Goal: Information Seeking & Learning: Learn about a topic

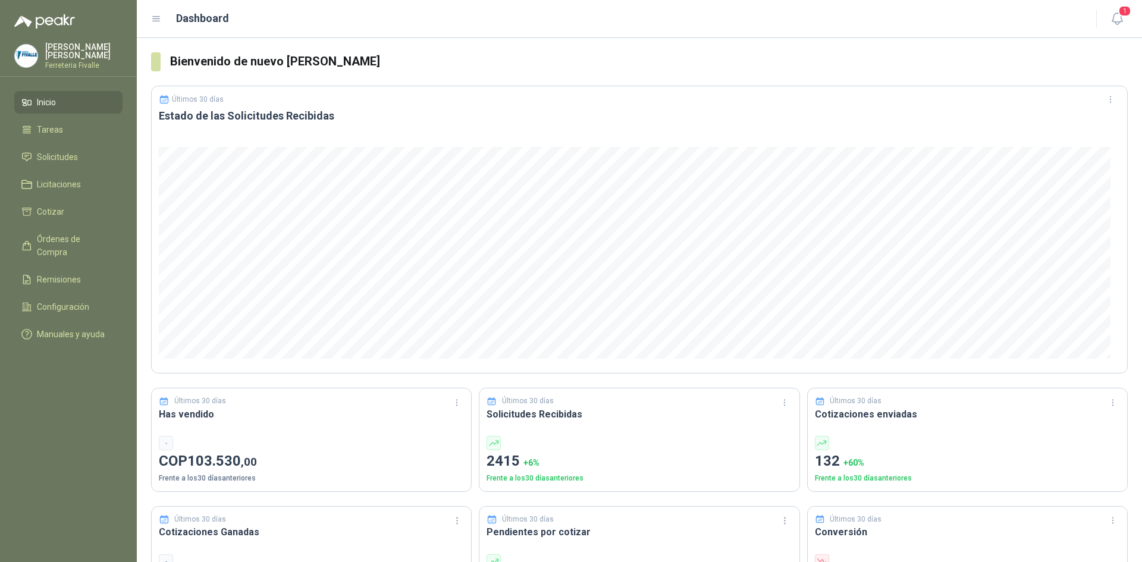
click at [82, 261] on ul "Inicio Tareas Solicitudes Licitaciones Cotizar Órdenes de Compra Remisiones Con…" at bounding box center [68, 220] width 137 height 259
click at [81, 273] on li "Remisiones" at bounding box center [68, 279] width 94 height 13
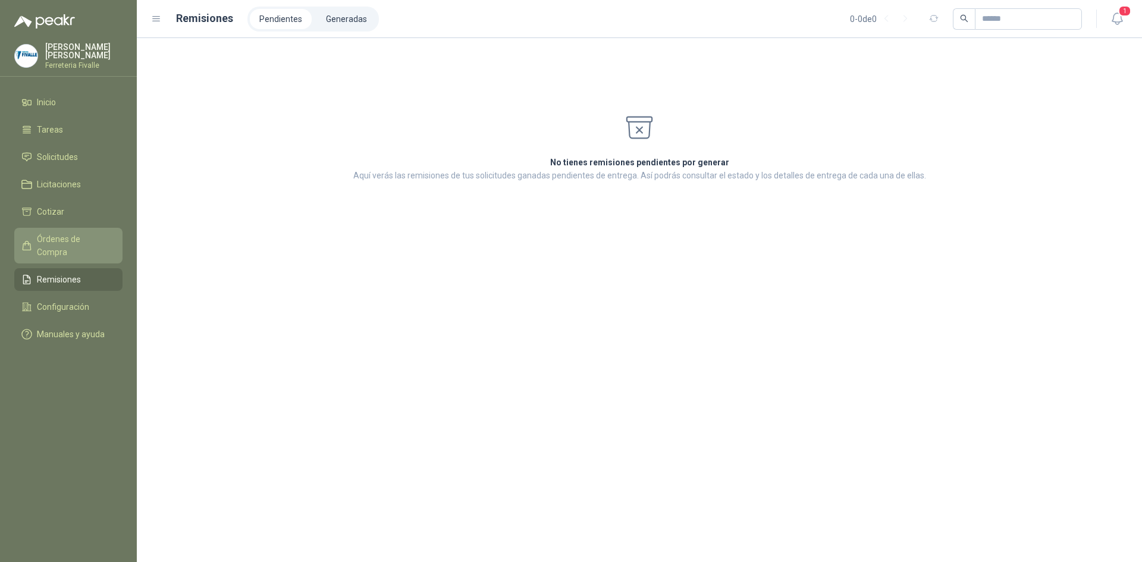
click at [83, 249] on span "Órdenes de Compra" at bounding box center [74, 245] width 74 height 26
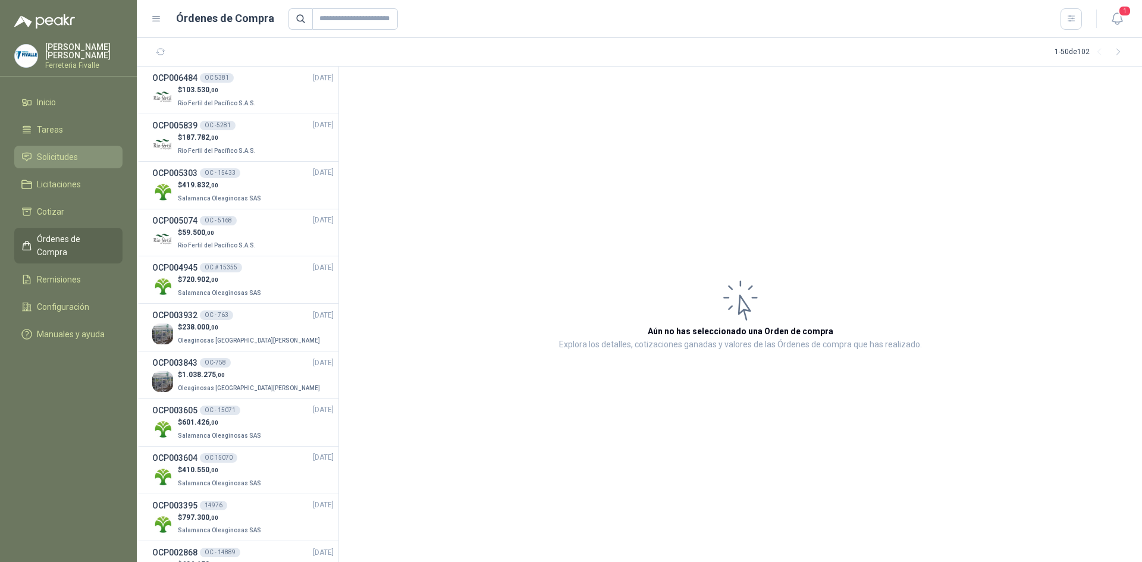
click at [57, 163] on span "Solicitudes" at bounding box center [57, 156] width 41 height 13
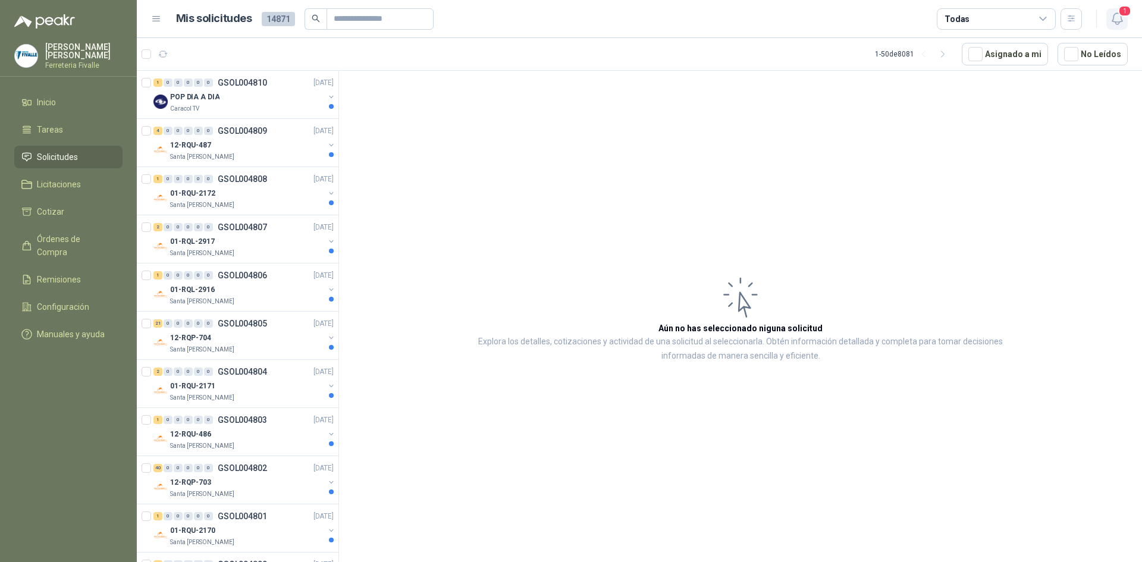
click at [1118, 21] on icon "button" at bounding box center [1116, 18] width 15 height 15
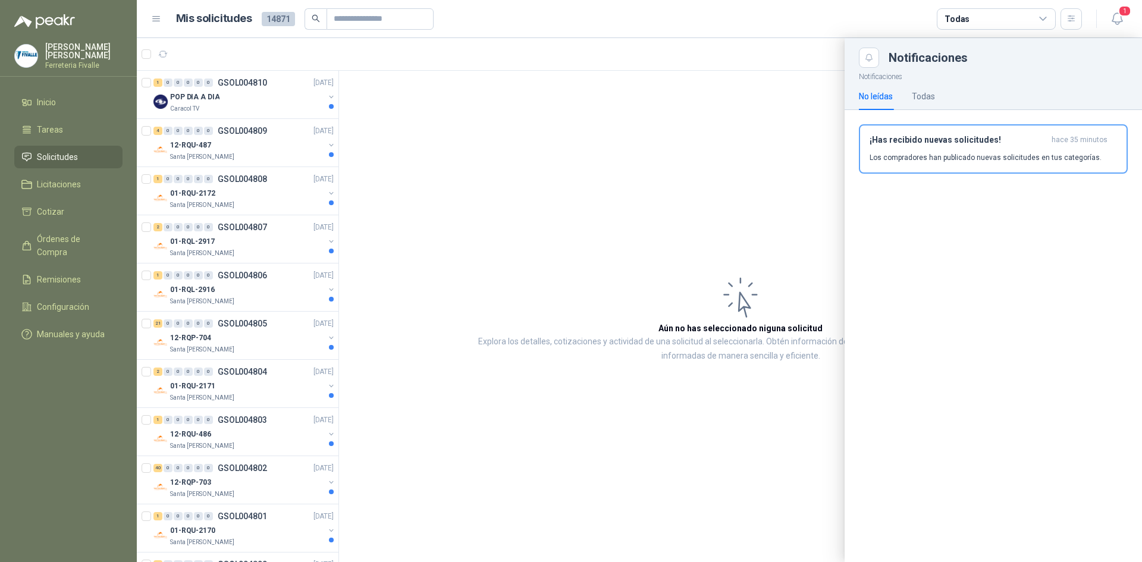
click at [810, 148] on div at bounding box center [639, 300] width 1005 height 524
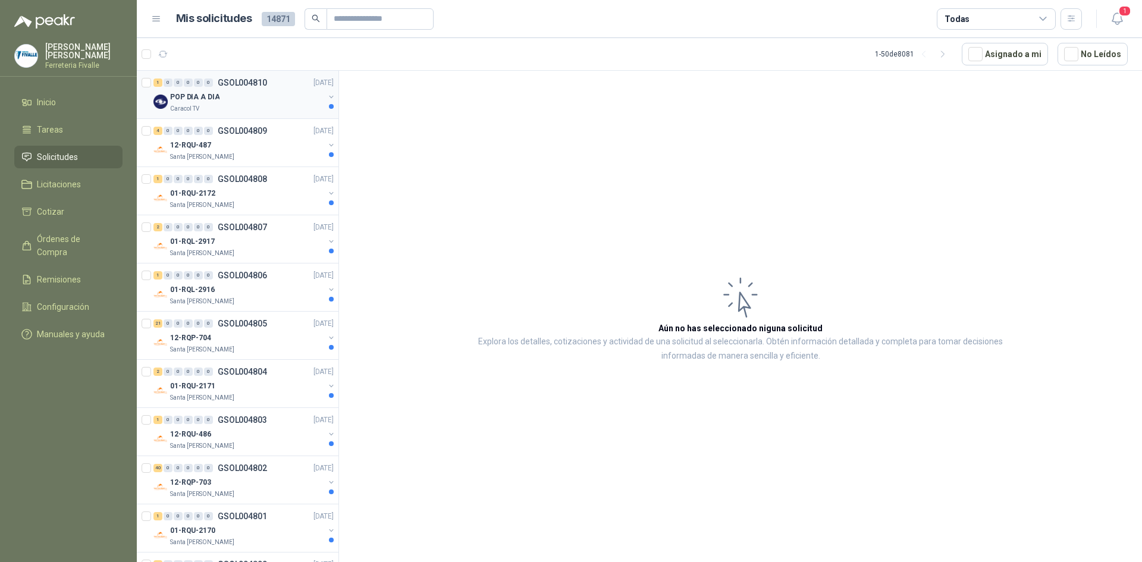
click at [224, 106] on div "Caracol TV" at bounding box center [247, 109] width 154 height 10
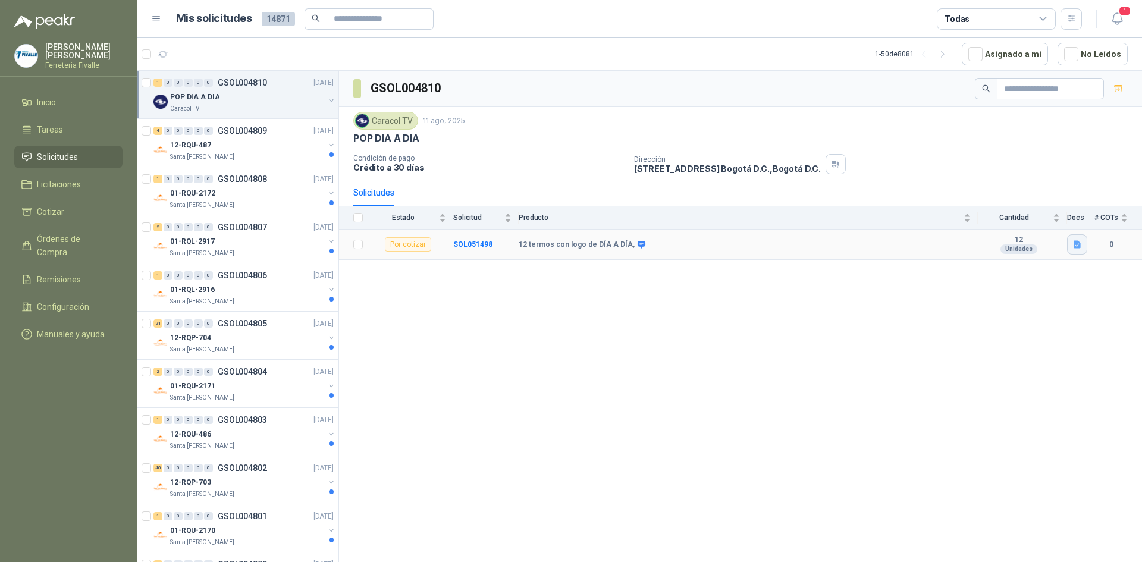
click at [1078, 243] on icon "button" at bounding box center [1076, 245] width 7 height 8
click at [1018, 221] on button "TERMOS con logo de DÍA A DÍA.docx" at bounding box center [1007, 218] width 144 height 12
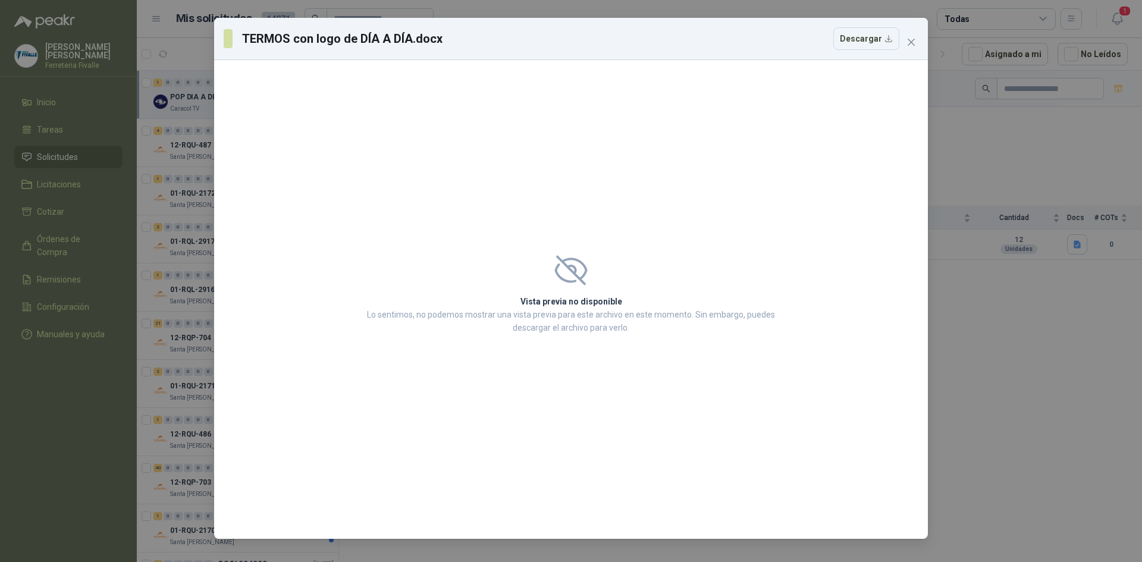
drag, startPoint x: 588, startPoint y: 273, endPoint x: 615, endPoint y: 250, distance: 36.2
click at [594, 266] on span at bounding box center [570, 270] width 415 height 30
click at [907, 40] on icon "close" at bounding box center [911, 42] width 10 height 10
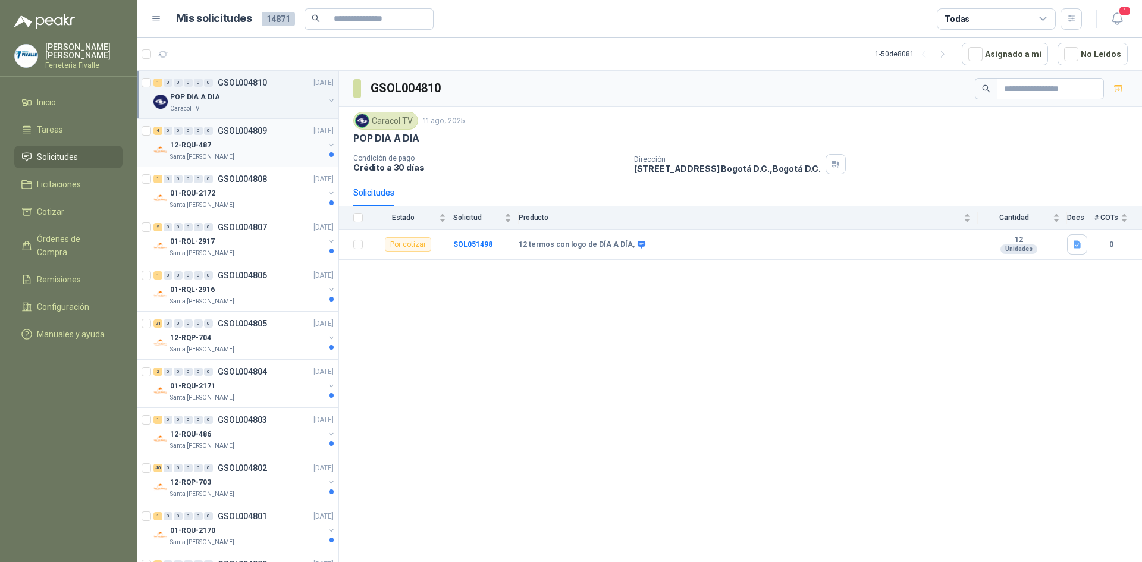
click at [253, 152] on div "12-RQU-487" at bounding box center [247, 145] width 154 height 14
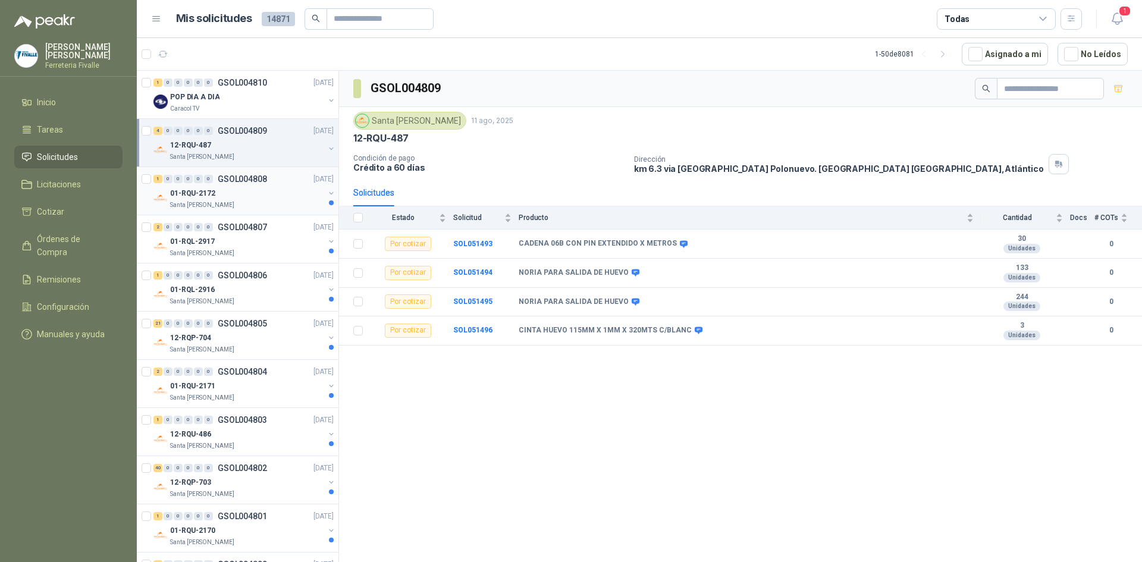
click at [273, 195] on div "01-RQU-2172" at bounding box center [247, 193] width 154 height 14
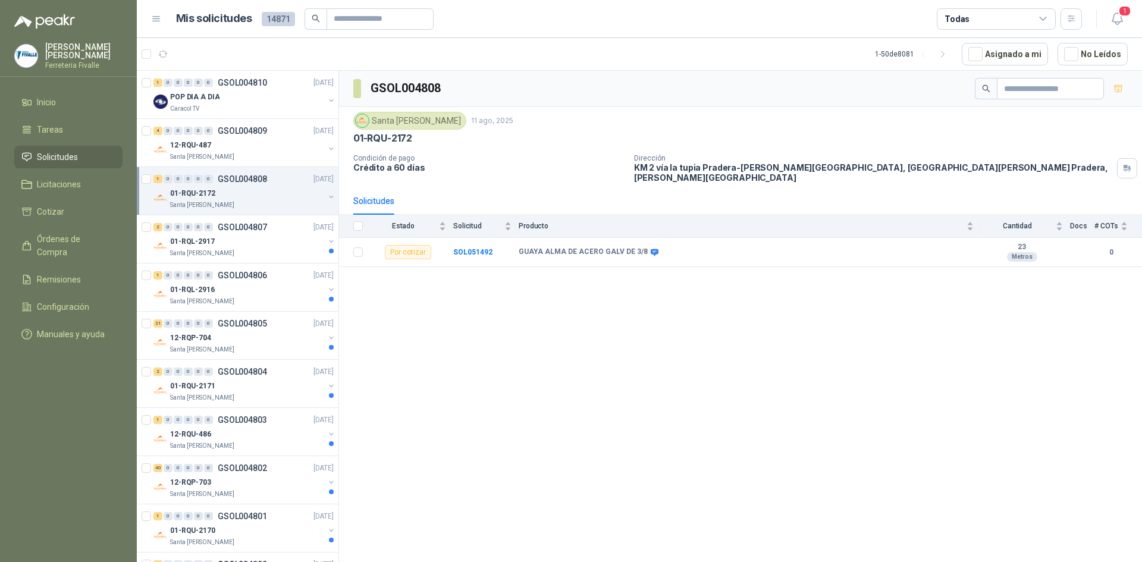
click at [274, 194] on div "01-RQU-2172" at bounding box center [247, 193] width 154 height 14
click at [230, 247] on div "01-RQL-2917" at bounding box center [247, 241] width 154 height 14
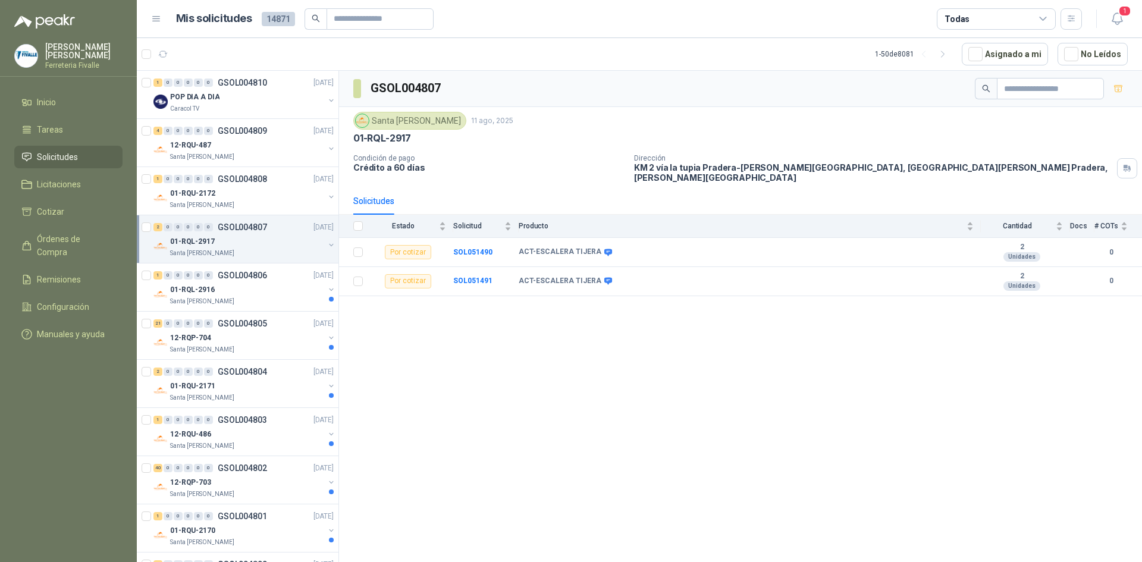
click at [230, 247] on div "01-RQL-2917" at bounding box center [247, 241] width 154 height 14
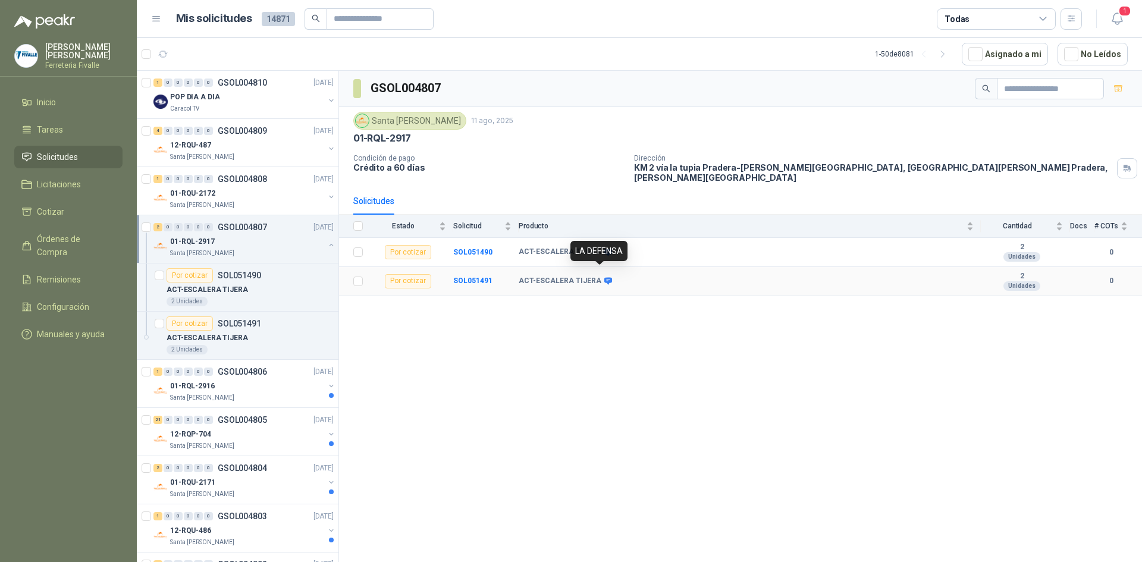
click at [603, 276] on icon at bounding box center [607, 280] width 9 height 9
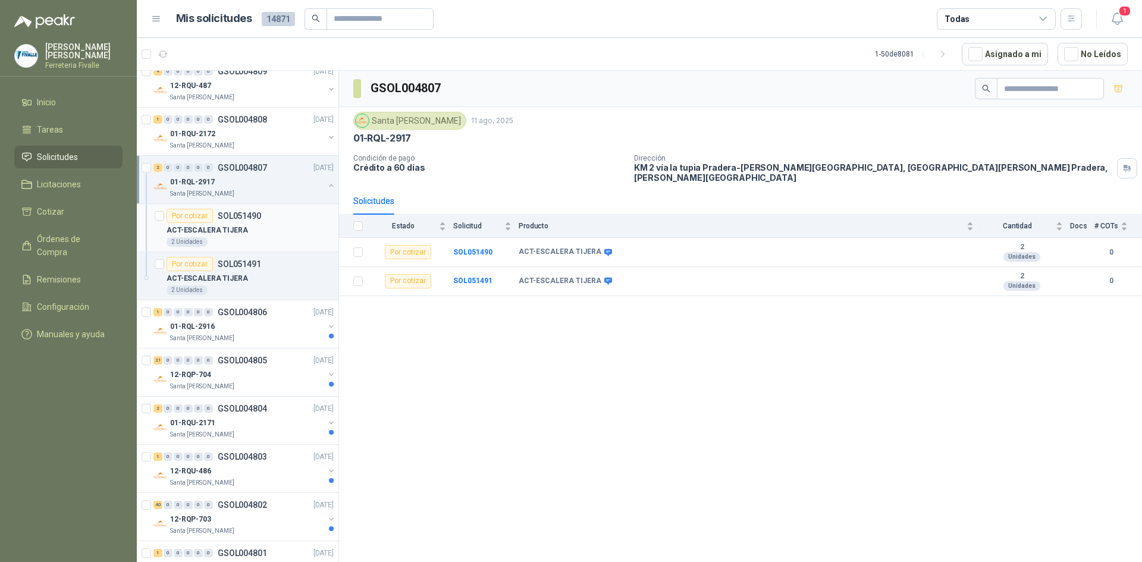
scroll to position [119, 0]
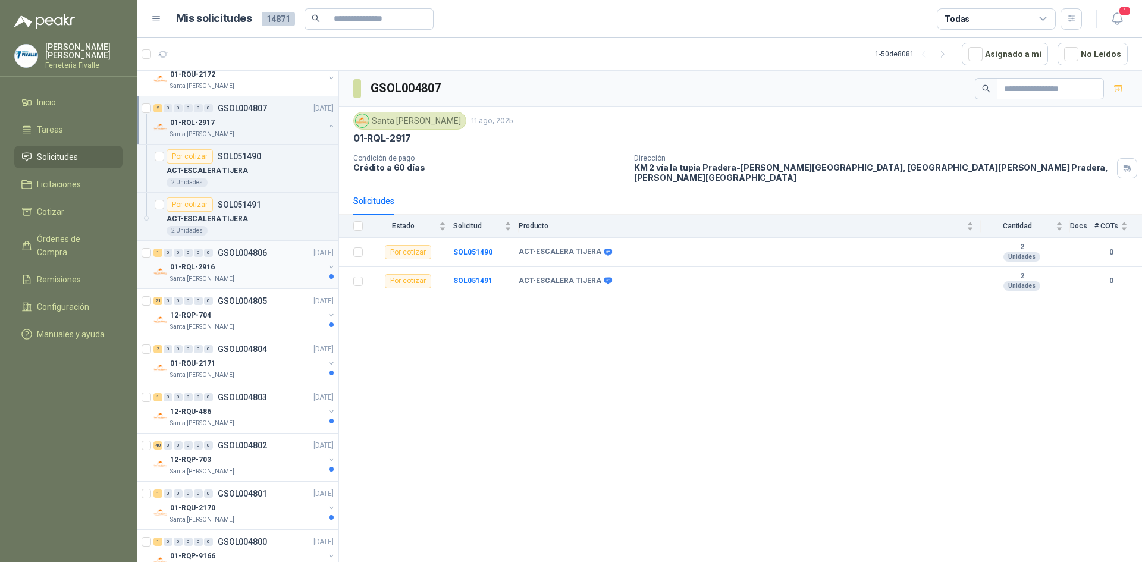
click at [294, 281] on div "Santa [PERSON_NAME]" at bounding box center [247, 279] width 154 height 10
click at [294, 280] on div "Santa [PERSON_NAME]" at bounding box center [247, 279] width 154 height 10
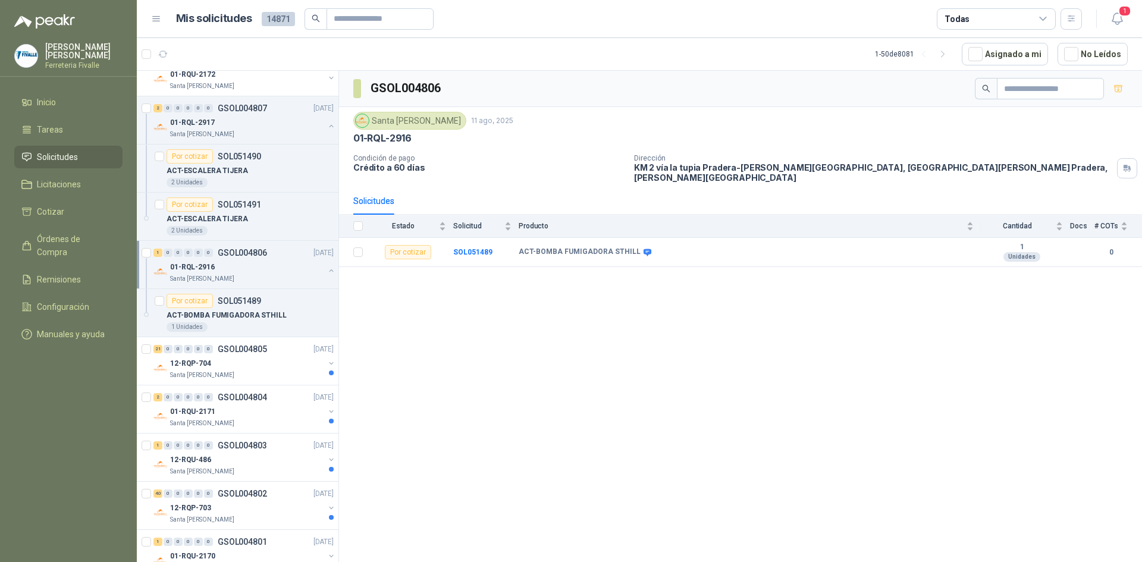
click at [294, 280] on div "Santa [PERSON_NAME]" at bounding box center [247, 279] width 154 height 10
click at [270, 307] on div "21 0 0 0 0 0 GSOL004805 [DATE]" at bounding box center [244, 301] width 183 height 14
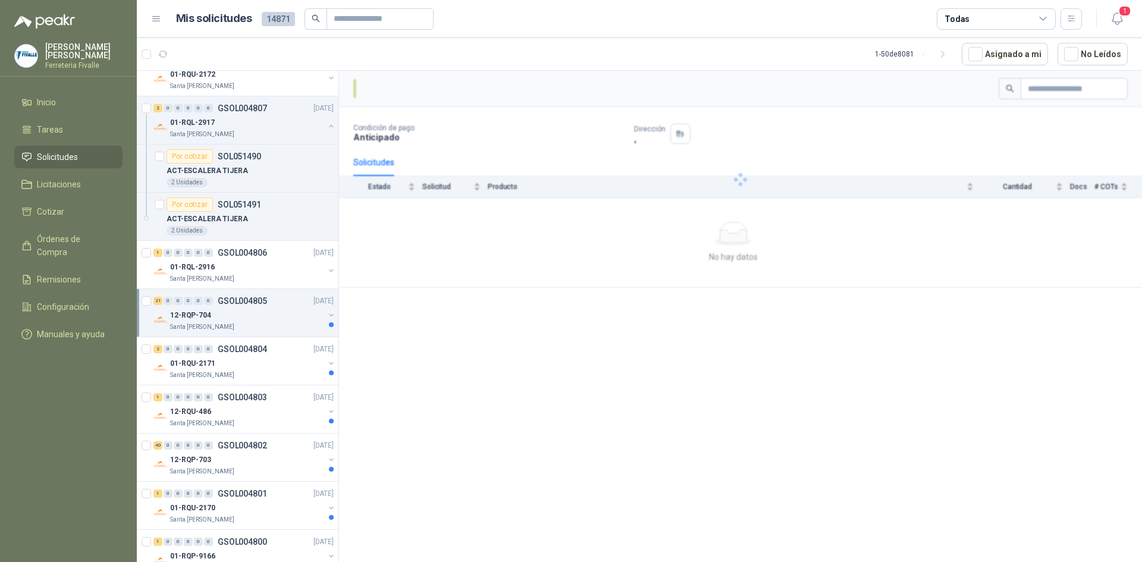
click at [270, 307] on div "21 0 0 0 0 0 GSOL004805 [DATE]" at bounding box center [244, 301] width 183 height 14
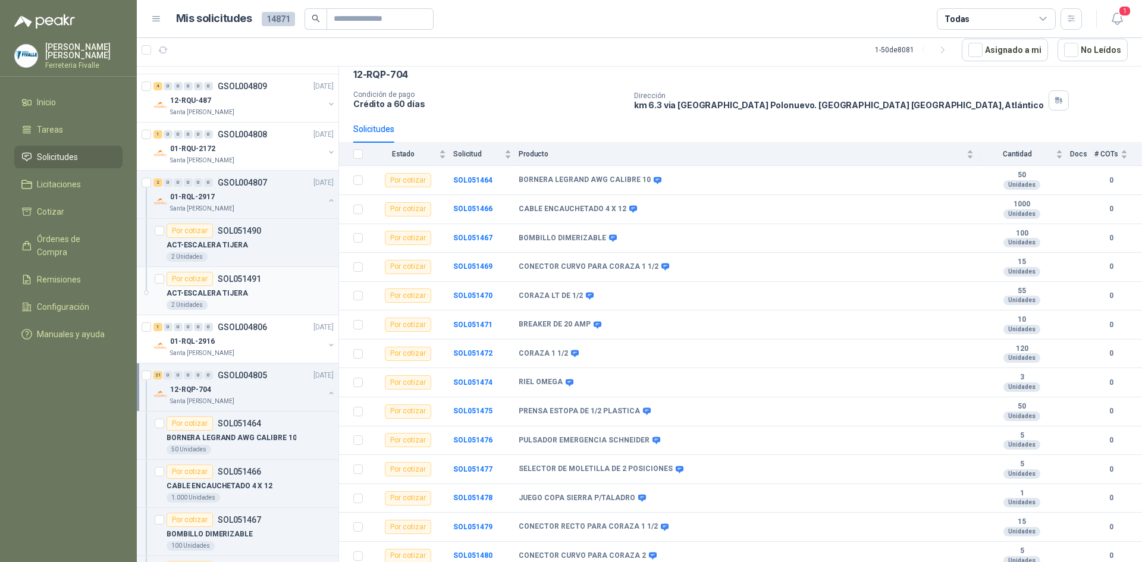
scroll to position [59, 0]
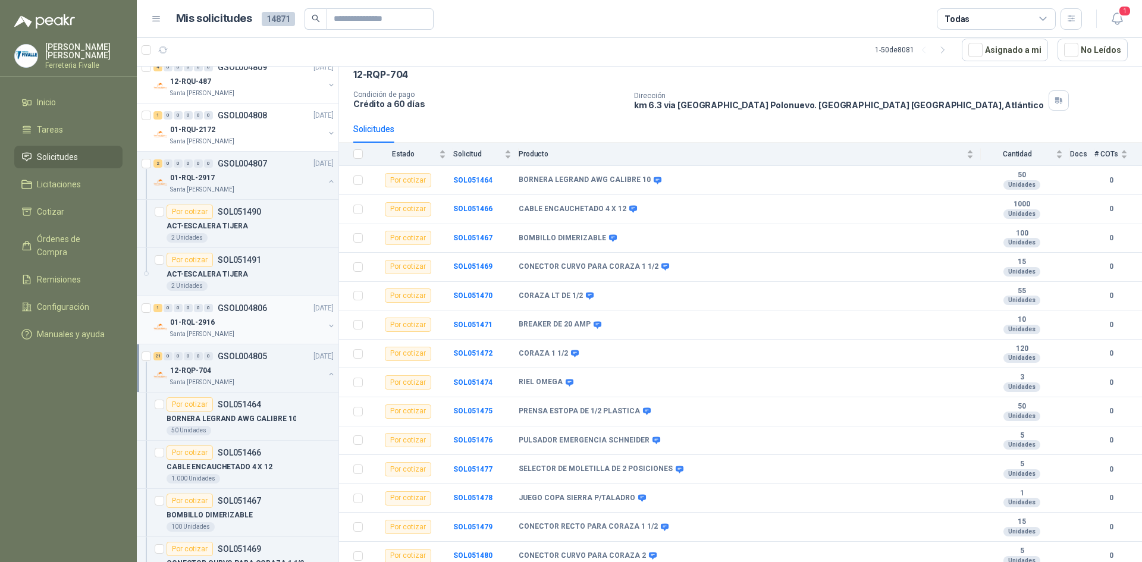
click at [259, 341] on div "1 0 0 0 0 0 GSOL004806 [DATE] 01-RQL-2916 [GEOGRAPHIC_DATA][PERSON_NAME]" at bounding box center [238, 320] width 202 height 48
click at [241, 364] on div "12-RQP-704" at bounding box center [247, 370] width 154 height 14
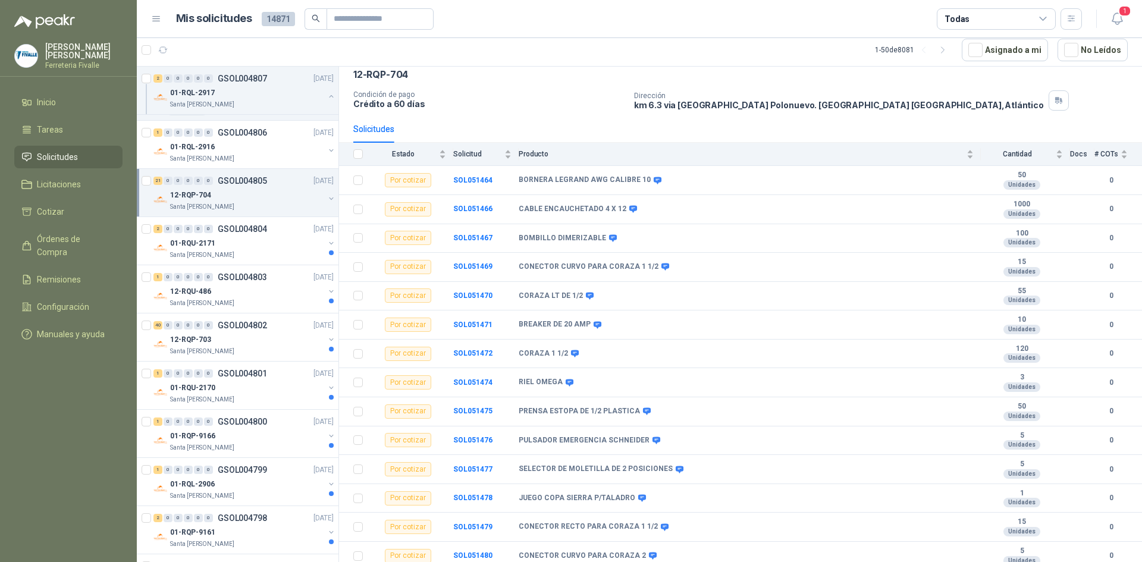
scroll to position [238, 0]
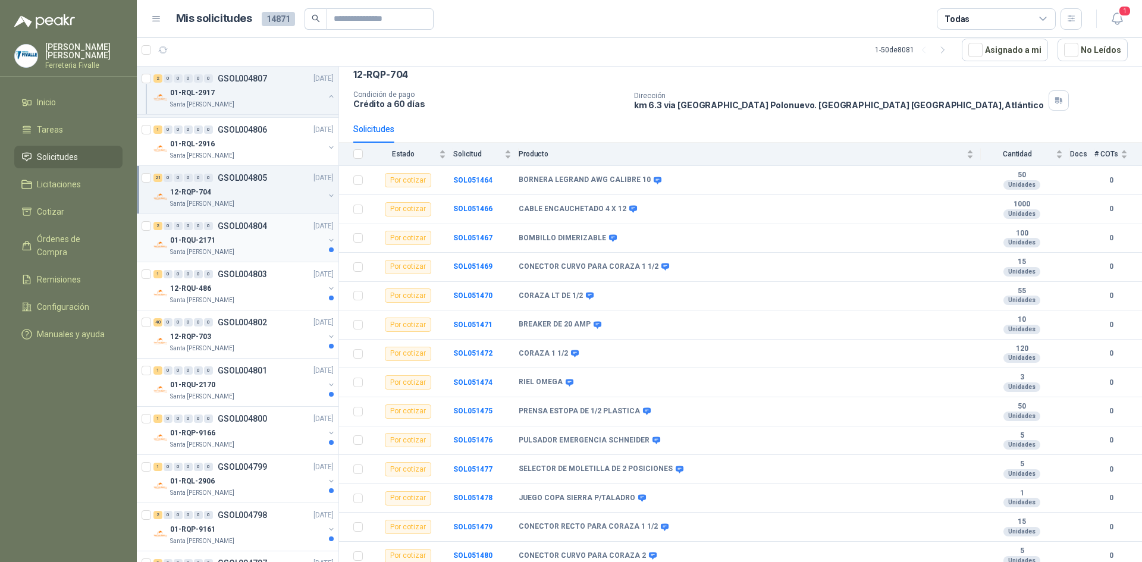
click at [259, 227] on p "GSOL004804" at bounding box center [242, 226] width 49 height 8
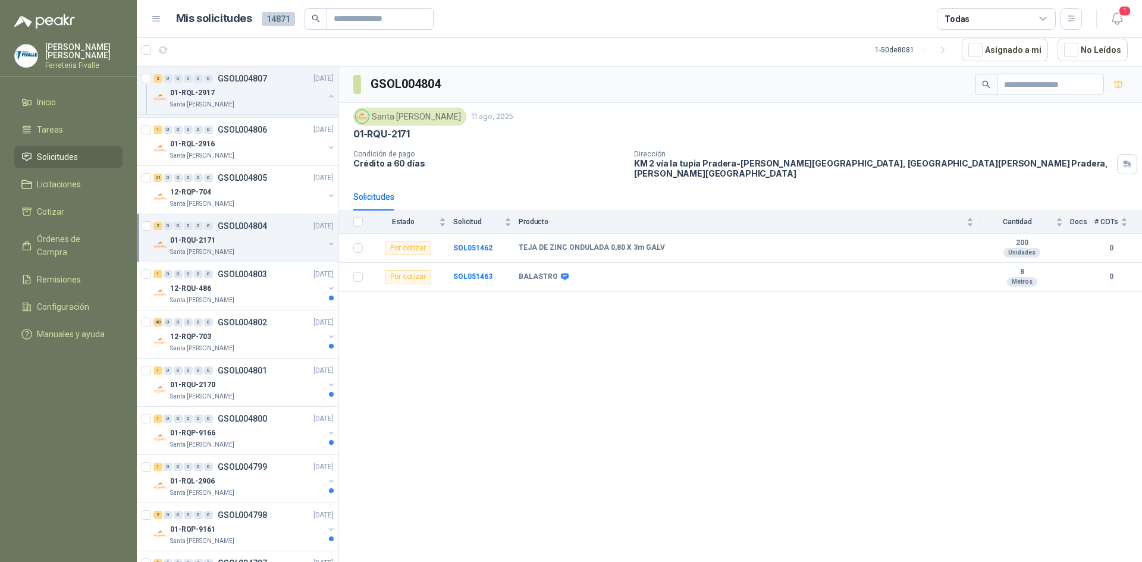
click at [259, 227] on p "GSOL004804" at bounding box center [242, 226] width 49 height 8
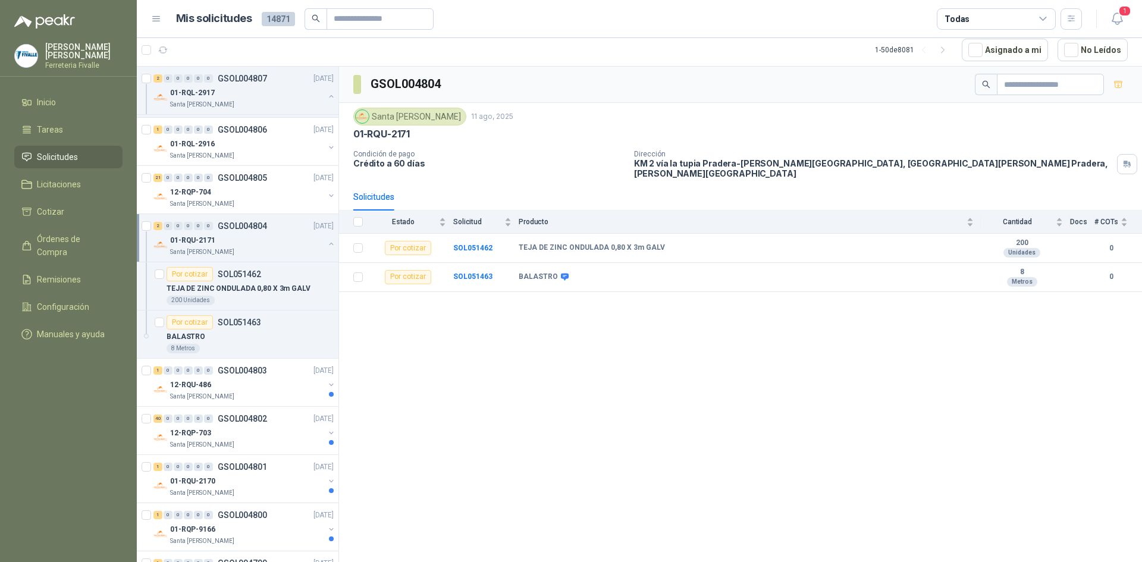
click at [259, 227] on p "GSOL004804" at bounding box center [242, 226] width 49 height 8
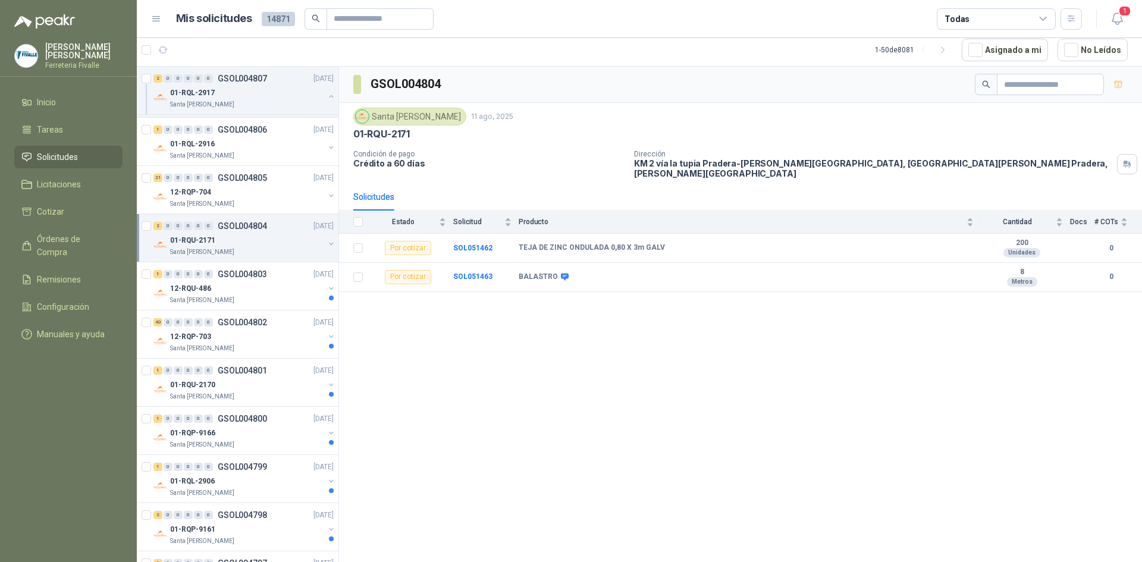
click at [480, 297] on div "GSOL004804 [GEOGRAPHIC_DATA][PERSON_NAME] [DATE] 01-RQU-2171 Condición de pago …" at bounding box center [740, 314] width 803 height 495
click at [297, 306] on div "1 0 0 0 0 0 GSOL004803 [DATE] 12-RQU-486 Santa [PERSON_NAME]" at bounding box center [238, 286] width 202 height 48
click at [267, 285] on div "12-RQU-486" at bounding box center [247, 288] width 154 height 14
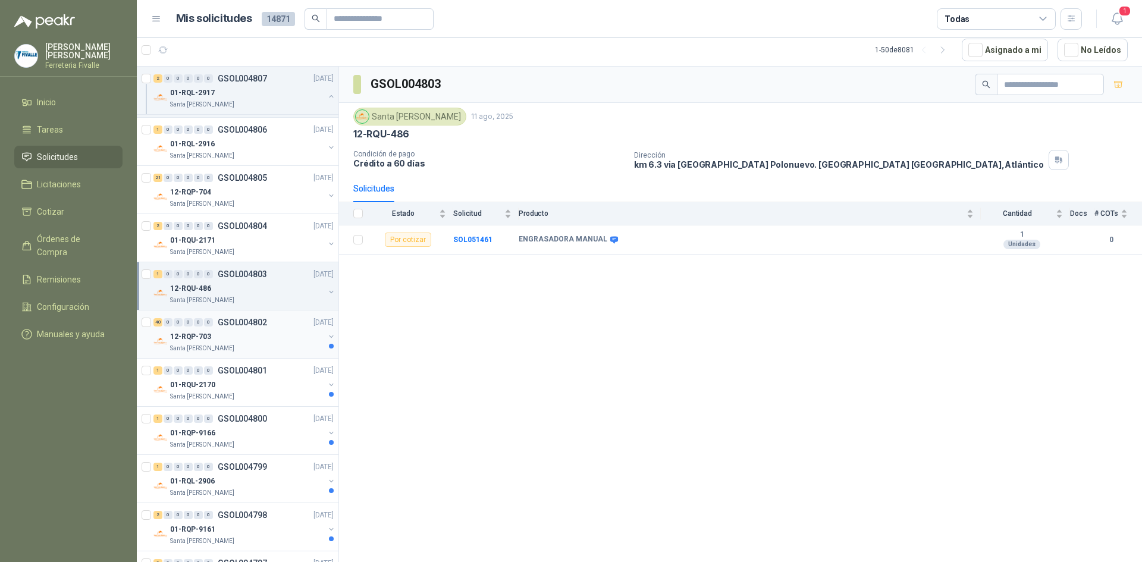
click at [292, 348] on div "Santa [PERSON_NAME]" at bounding box center [247, 349] width 154 height 10
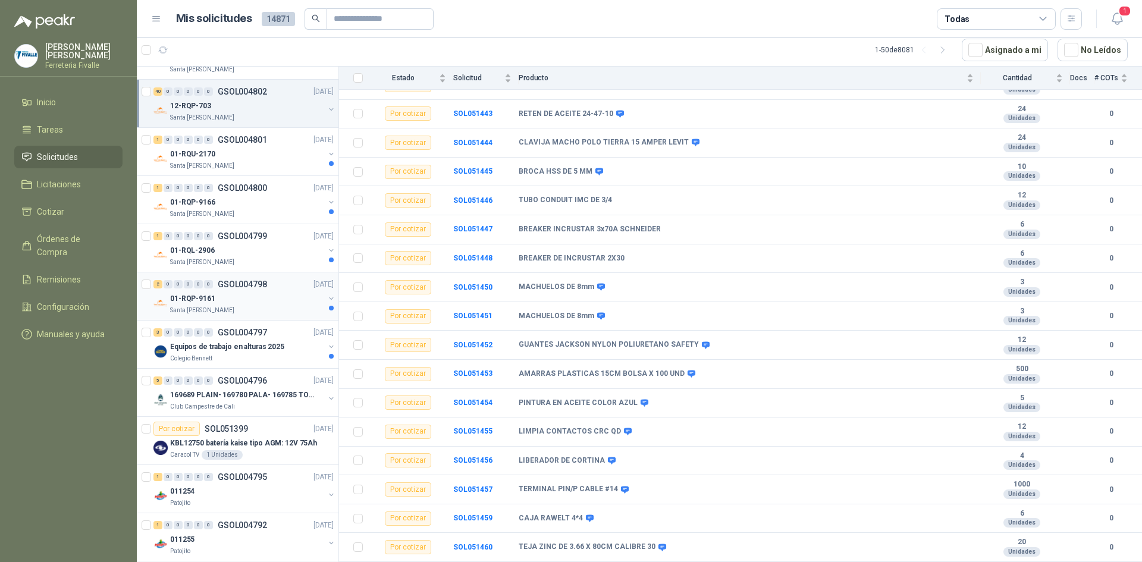
scroll to position [476, 0]
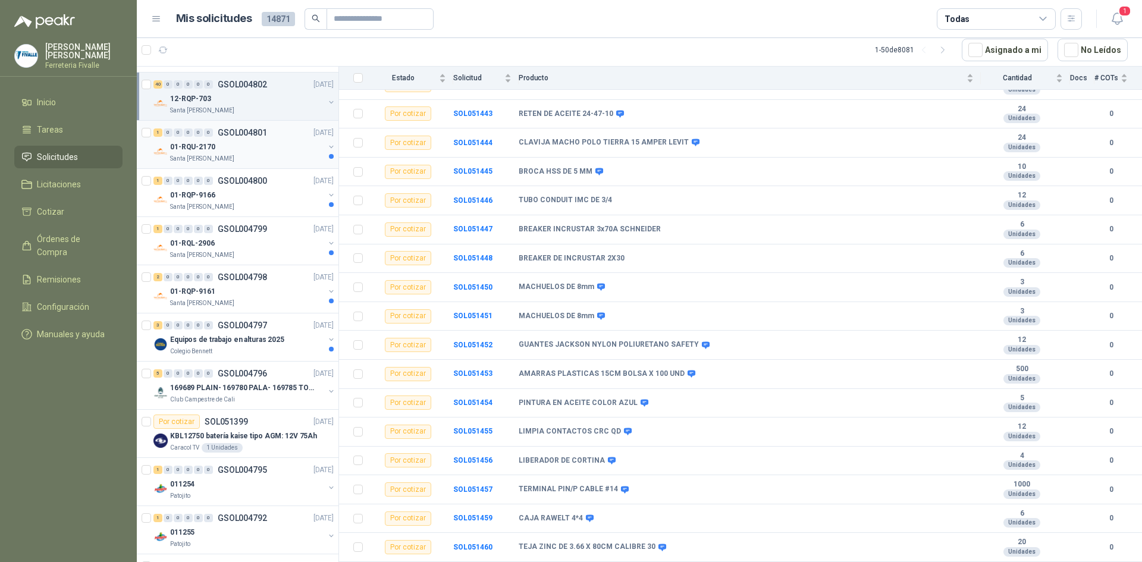
click at [240, 153] on div "01-RQU-2170 [GEOGRAPHIC_DATA][PERSON_NAME]" at bounding box center [247, 152] width 154 height 24
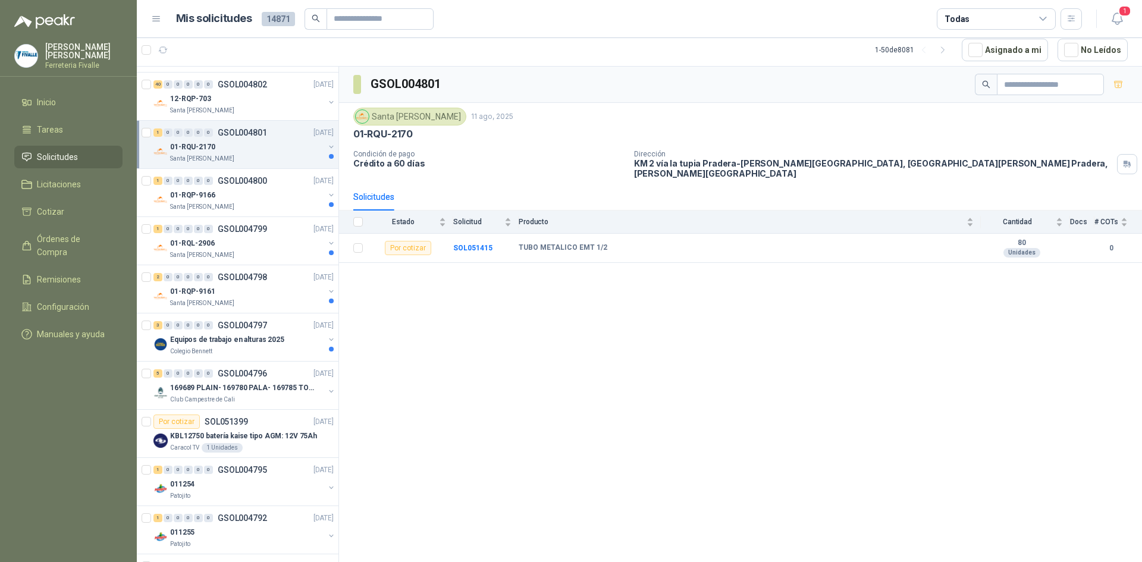
click at [240, 153] on div "01-RQU-2170" at bounding box center [247, 147] width 154 height 14
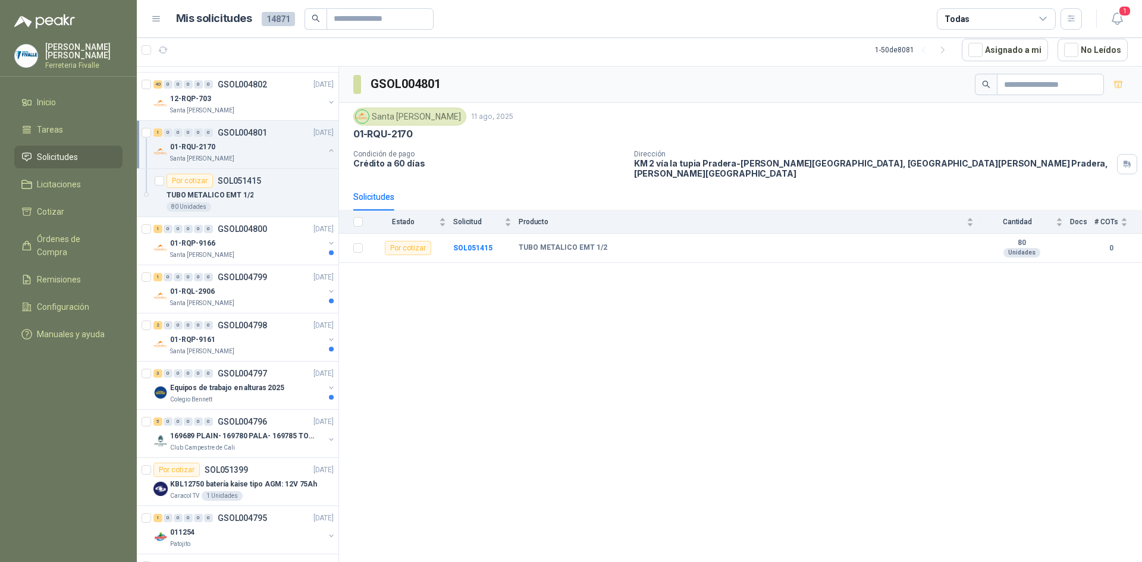
click at [240, 153] on div "01-RQU-2170" at bounding box center [247, 147] width 154 height 14
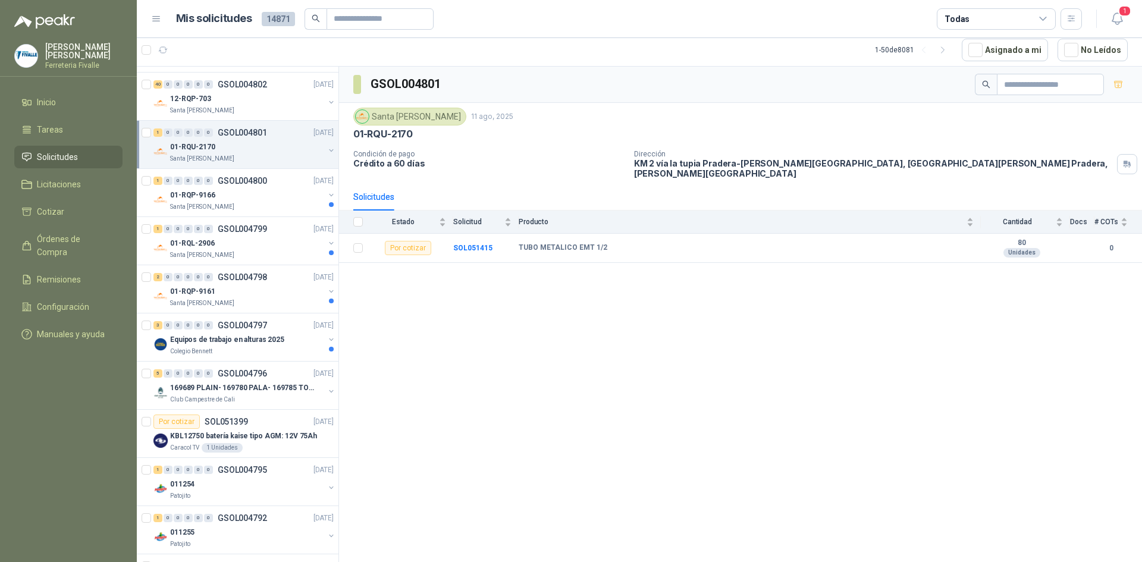
click at [240, 153] on div "01-RQU-2170" at bounding box center [247, 147] width 154 height 14
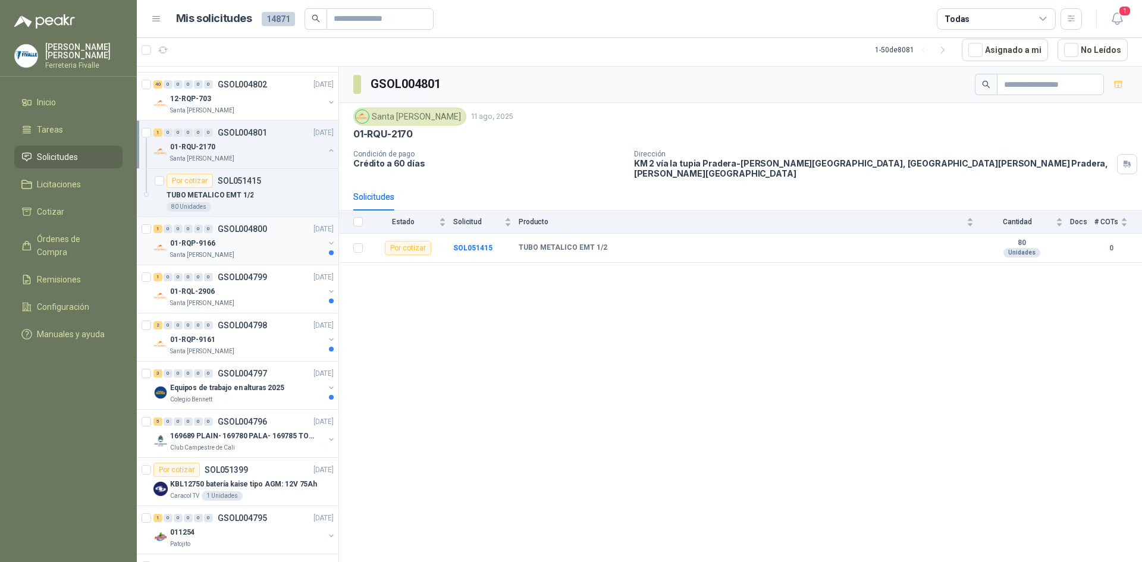
click at [290, 244] on div "01-RQP-9166" at bounding box center [247, 243] width 154 height 14
click at [289, 288] on div "01-RQL-2906" at bounding box center [247, 291] width 154 height 14
click at [276, 346] on div "01-RQP-9161" at bounding box center [247, 339] width 154 height 14
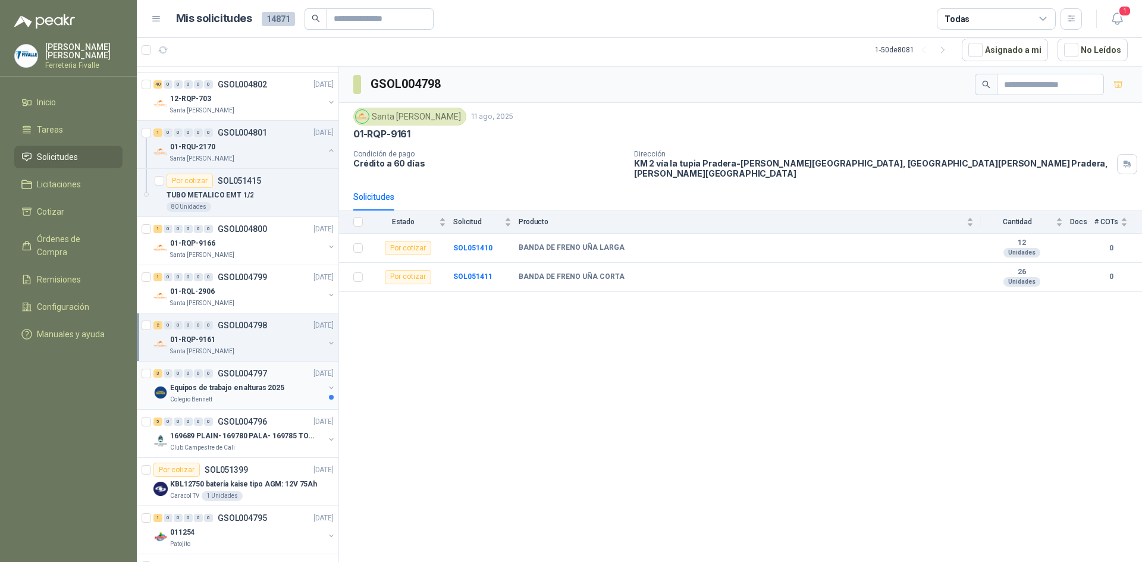
click at [278, 386] on p "Equipos de trabajo en alturas 2025" at bounding box center [227, 387] width 114 height 11
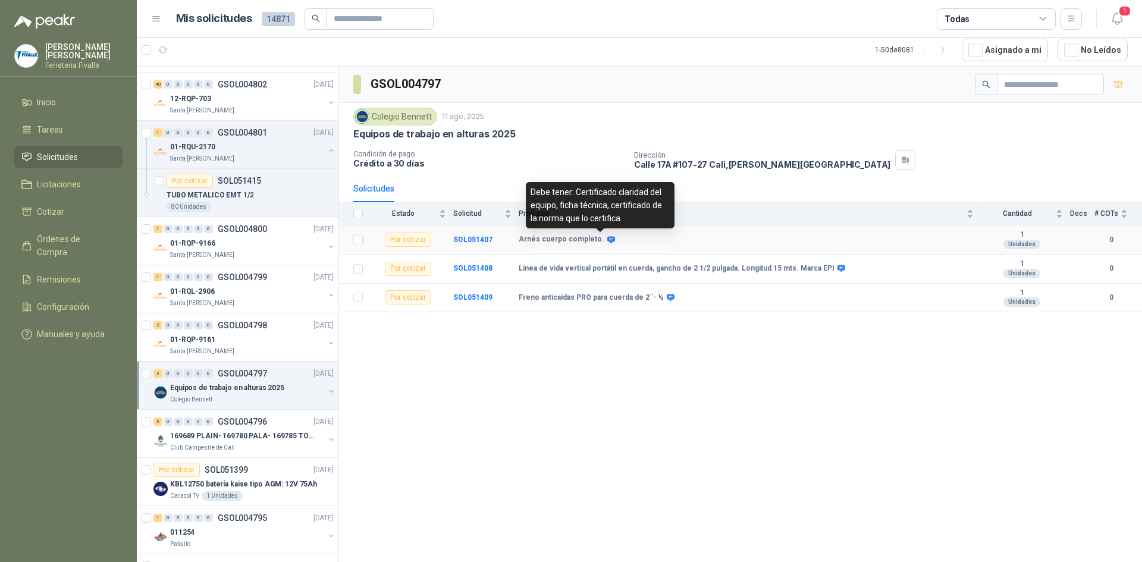
click at [607, 240] on icon at bounding box center [611, 239] width 8 height 7
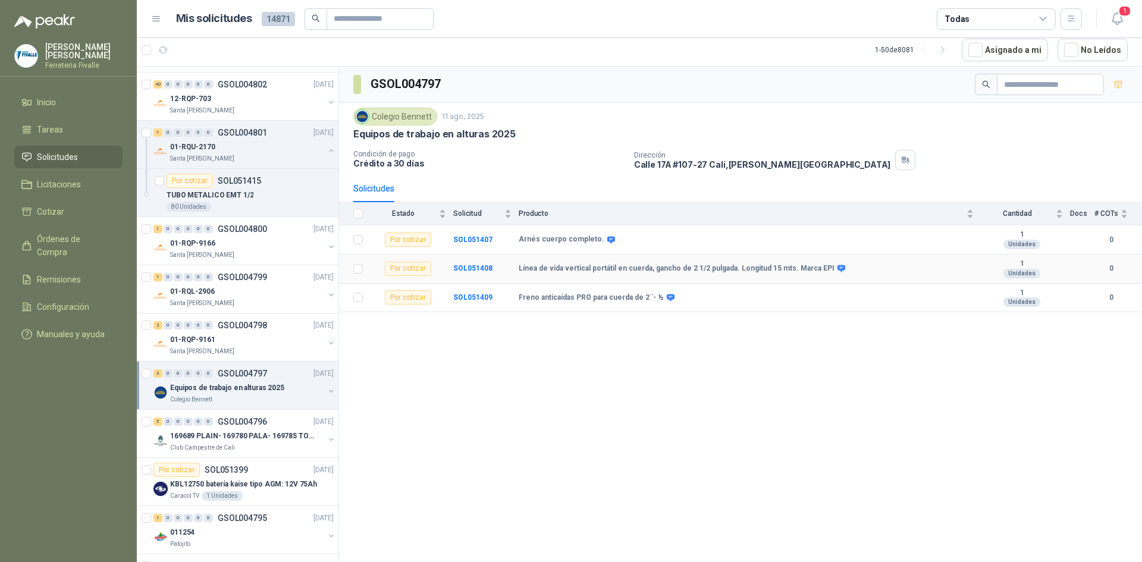
click at [831, 269] on div "Línea de vida vertical portátil en cuerda, gancho de 2 1/2 pulgada. Longitud 15…" at bounding box center [745, 269] width 455 height 10
click at [818, 269] on b "Línea de vida vertical portátil en cuerda, gancho de 2 1/2 pulgada. Longitud 15…" at bounding box center [676, 269] width 316 height 10
click at [837, 265] on icon at bounding box center [841, 268] width 9 height 9
